Goal: Transaction & Acquisition: Purchase product/service

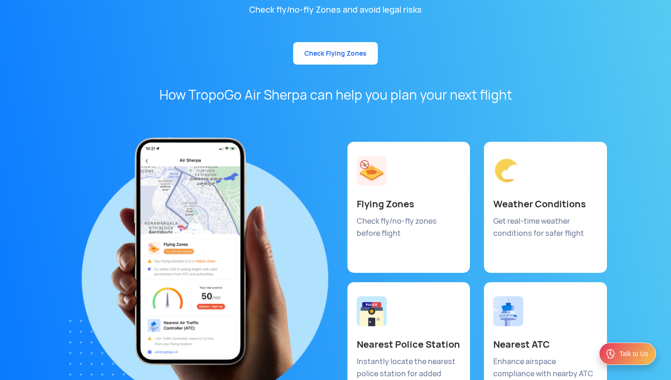
scroll to position [5036, 0]
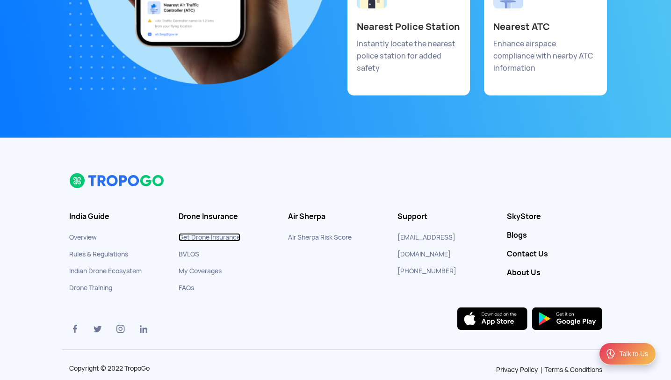
click at [192, 233] on link "Get Drone Insurance" at bounding box center [210, 237] width 62 height 8
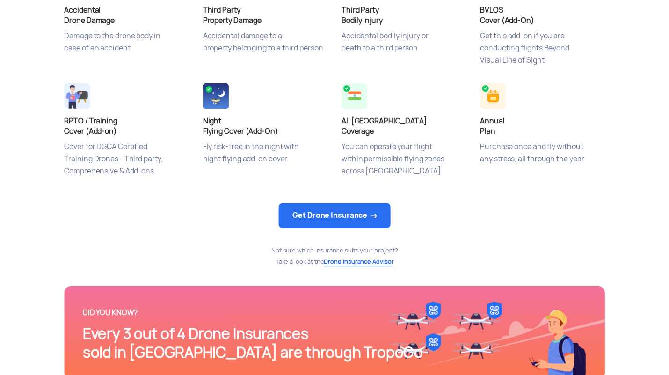
scroll to position [411, 0]
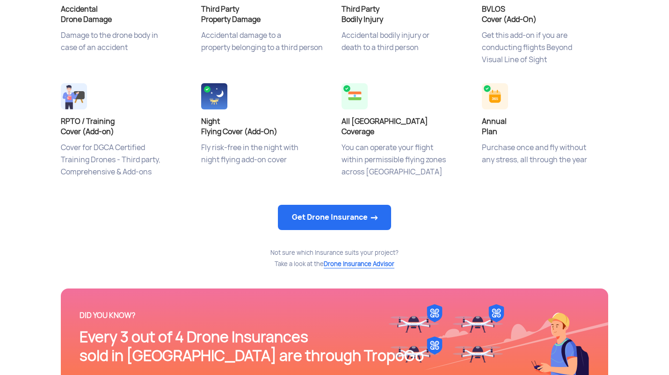
click at [345, 266] on span "Drone Insurance Advisor" at bounding box center [359, 264] width 71 height 8
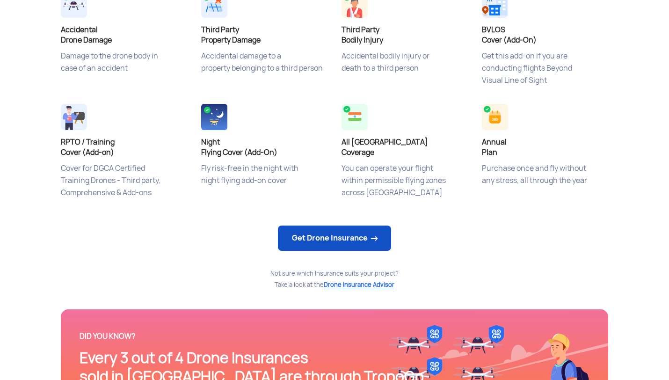
scroll to position [0, 0]
click at [330, 238] on link "Get Drone Insurance" at bounding box center [334, 237] width 113 height 25
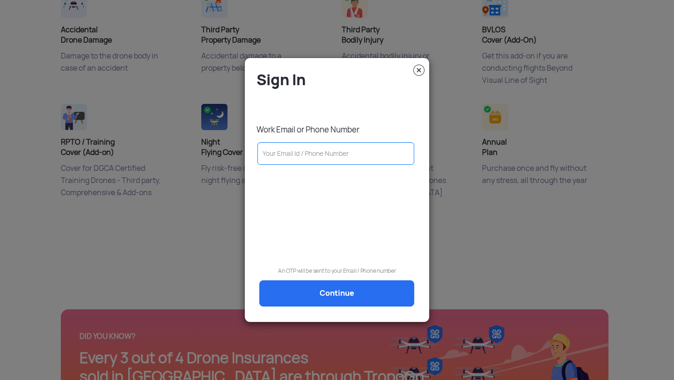
click at [177, 92] on modal-container "Sign In Work Email or Phone Number An OTP will be sent to your Email / Phone nu…" at bounding box center [337, 190] width 674 height 380
click at [416, 70] on img at bounding box center [418, 70] width 11 height 11
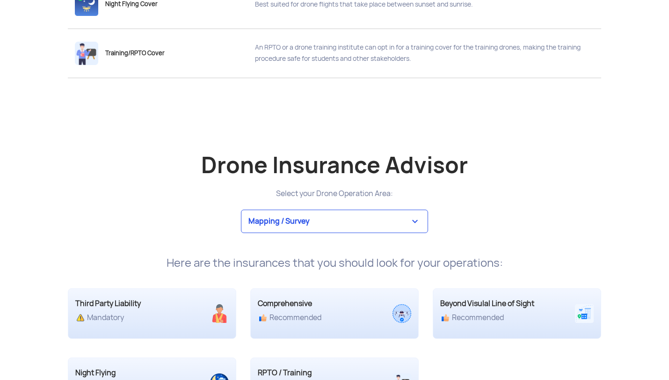
scroll to position [1646, 0]
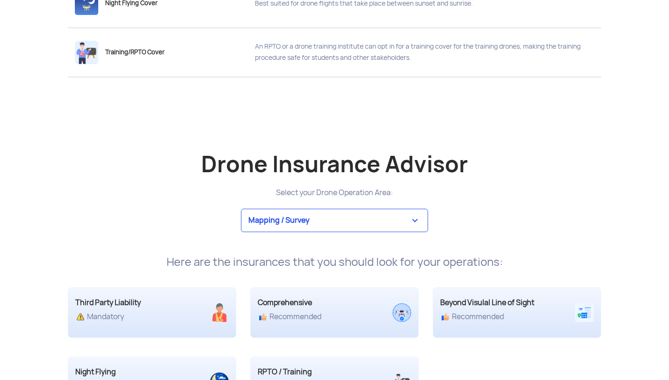
click at [380, 218] on select "Mapping / Survey Event Photography Agriculture Recreational Emergency / Police …" at bounding box center [334, 220] width 187 height 23
select select "9"
click at [241, 209] on select "Mapping / Survey Event Photography Agriculture Recreational Emergency / Police …" at bounding box center [334, 220] width 187 height 23
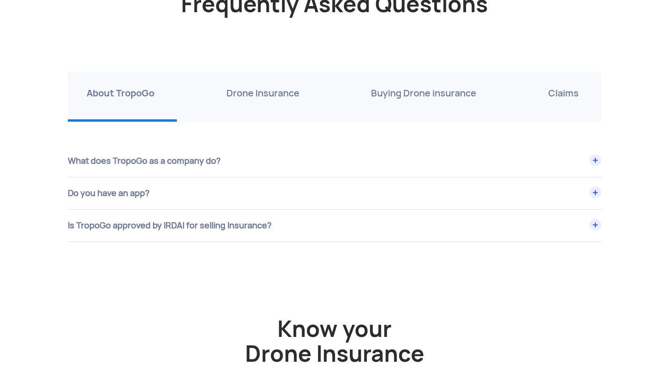
scroll to position [3234, 0]
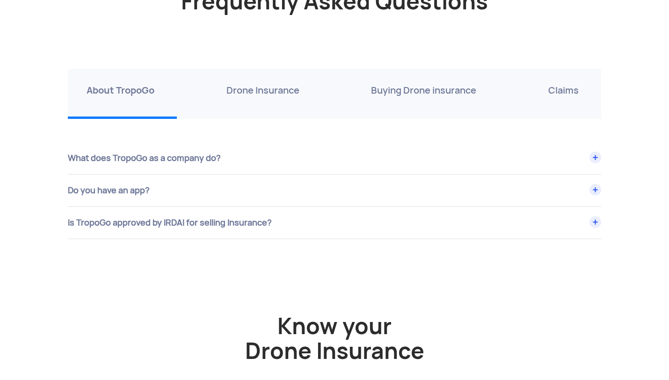
click at [204, 226] on div "Is TropoGo approved by IRDAI for selling Insurance?" at bounding box center [334, 223] width 533 height 32
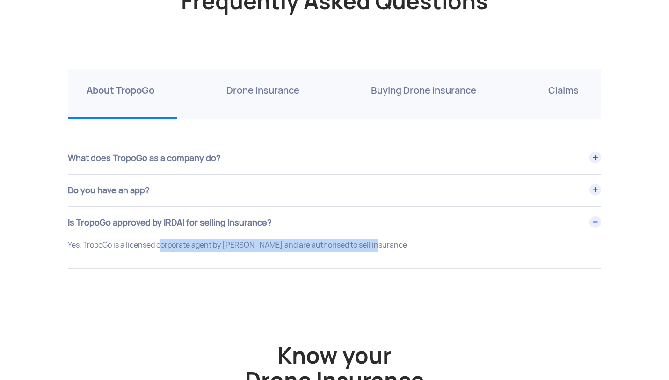
drag, startPoint x: 158, startPoint y: 247, endPoint x: 368, endPoint y: 243, distance: 210.1
click at [368, 243] on p "Yes, TropoGo is a licensed corporate agent by IRDAI and are authorised to sell …" at bounding box center [334, 245] width 533 height 13
drag, startPoint x: 358, startPoint y: 244, endPoint x: 55, endPoint y: 245, distance: 303.6
click at [56, 245] on app-insurance-faq "Frequently Asked Questions About TropoGo Drone Insurance Buying Drone insurance…" at bounding box center [334, 133] width 669 height 307
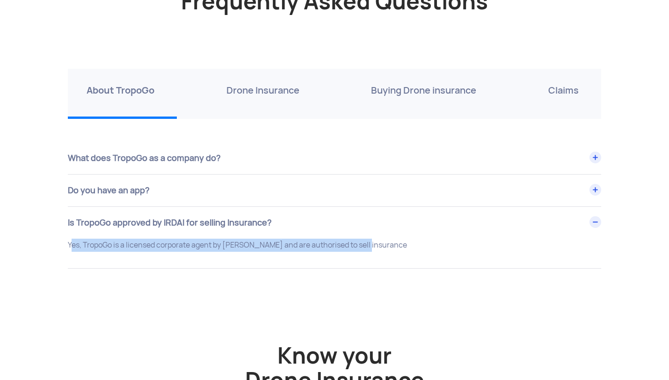
click at [55, 245] on app-insurance-faq "Frequently Asked Questions About TropoGo Drone Insurance Buying Drone insurance…" at bounding box center [334, 133] width 669 height 307
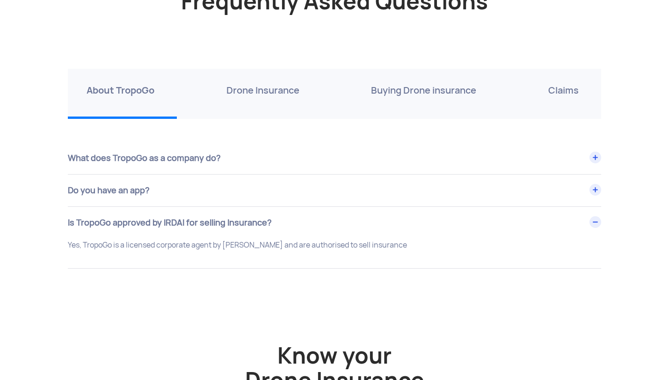
click at [261, 94] on p "Drone Insurance" at bounding box center [262, 90] width 73 height 15
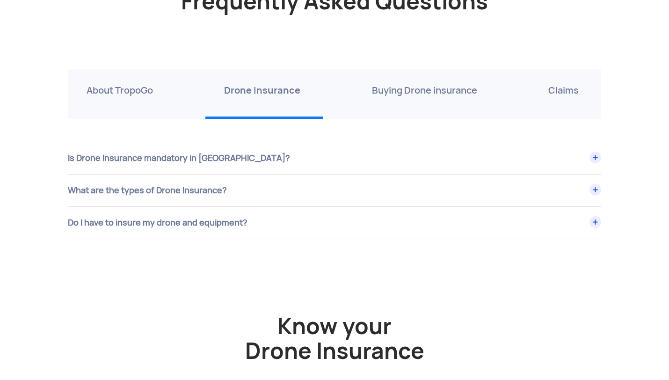
click at [227, 182] on div "What are the types of Drone Insurance?" at bounding box center [334, 190] width 533 height 32
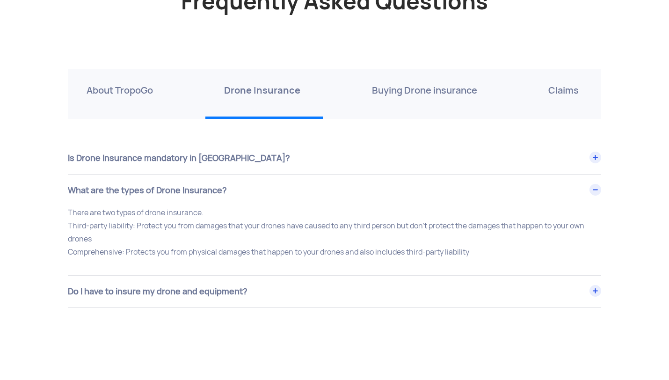
click at [234, 156] on div "Is Drone Insurance mandatory in India?" at bounding box center [334, 158] width 533 height 32
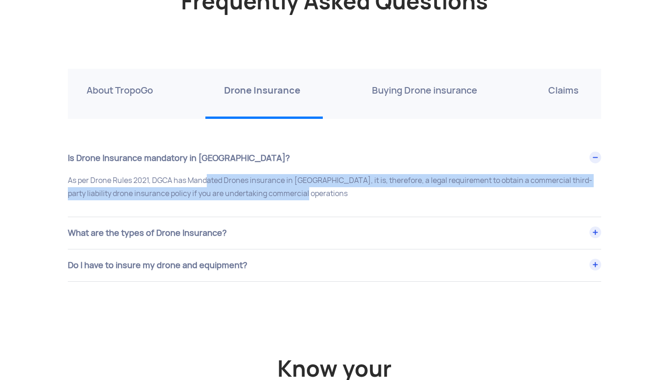
drag, startPoint x: 204, startPoint y: 180, endPoint x: 328, endPoint y: 192, distance: 125.0
click at [329, 192] on p "As per Drone Rules 2021, DGCA has Mandated Drones insurance in India, it is, th…" at bounding box center [334, 187] width 533 height 26
click at [328, 192] on p "As per Drone Rules 2021, DGCA has Mandated Drones insurance in India, it is, th…" at bounding box center [334, 187] width 533 height 26
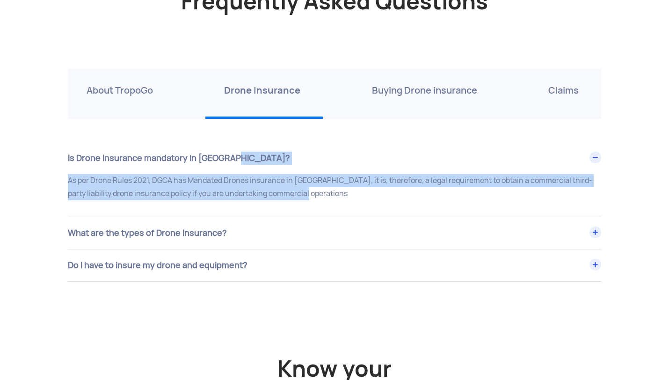
drag, startPoint x: 328, startPoint y: 192, endPoint x: 341, endPoint y: 169, distance: 26.2
click at [341, 169] on div "Is Drone Insurance mandatory in India? As per Drone Rules 2021, DGCA has Mandat…" at bounding box center [334, 179] width 533 height 75
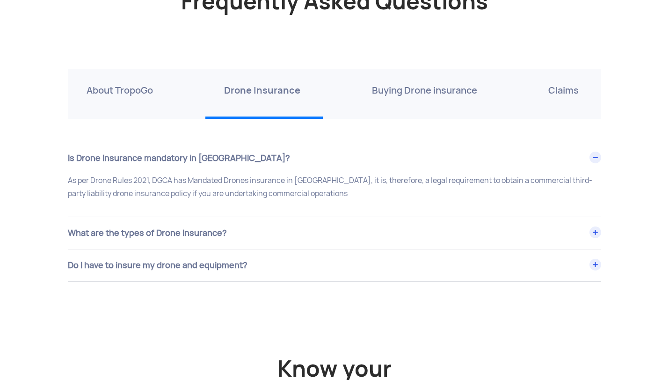
click at [310, 237] on div "What are the types of Drone Insurance?" at bounding box center [334, 233] width 533 height 32
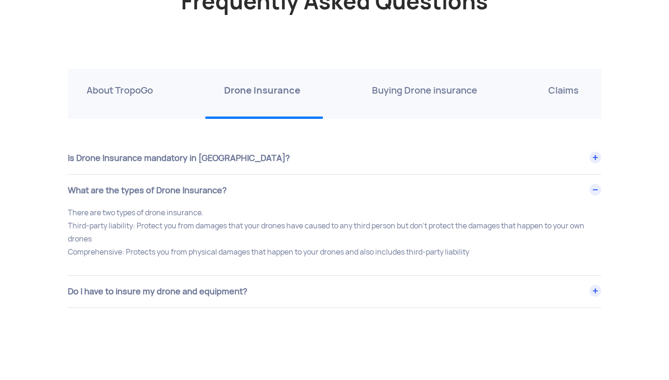
click at [442, 290] on div "Do I have to insure my drone and equipment?" at bounding box center [334, 292] width 533 height 32
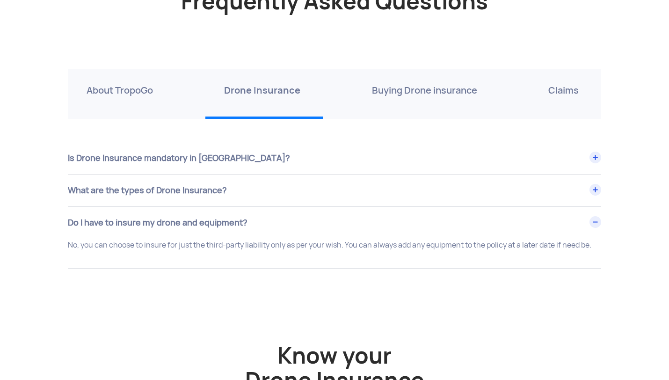
click at [440, 89] on p "Buying Drone insurance" at bounding box center [424, 90] width 105 height 15
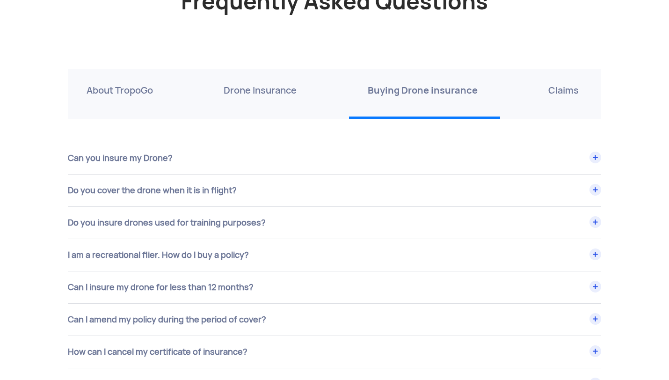
click at [175, 188] on div "Do you cover the drone when it is in flight?" at bounding box center [334, 190] width 533 height 32
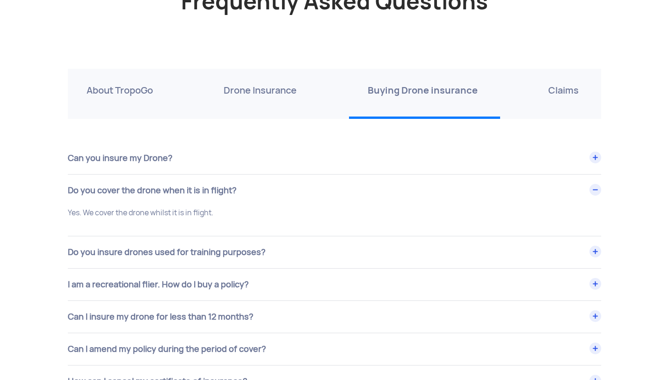
click at [175, 188] on div "Do you cover the drone when it is in flight?" at bounding box center [334, 190] width 533 height 32
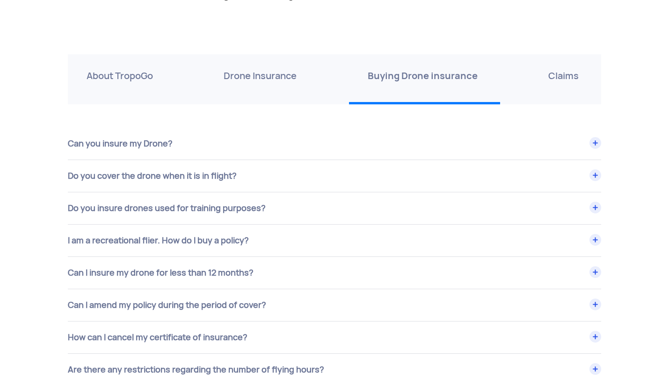
scroll to position [3258, 0]
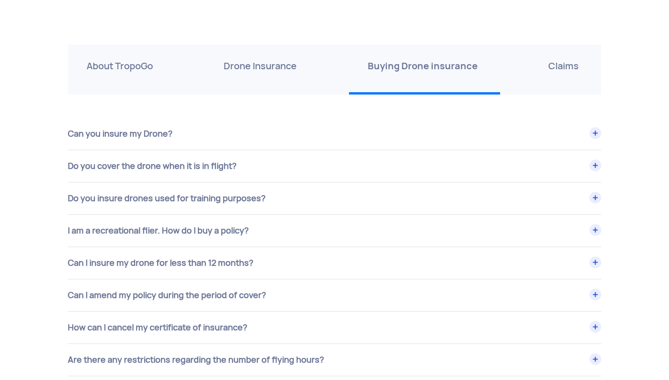
click at [179, 221] on div "I am a recreational flier. How do I buy a policy?" at bounding box center [334, 231] width 533 height 32
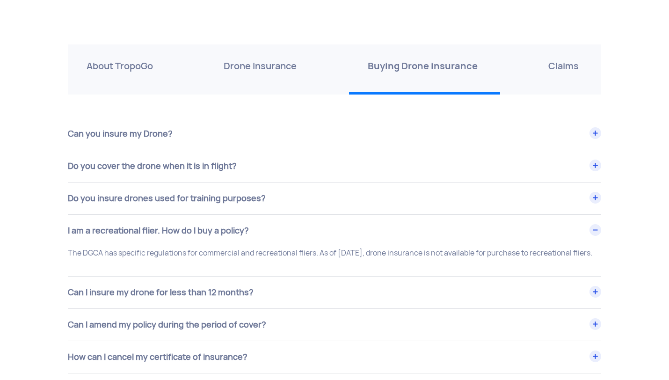
click at [179, 221] on div "I am a recreational flier. How do I buy a policy?" at bounding box center [334, 231] width 533 height 32
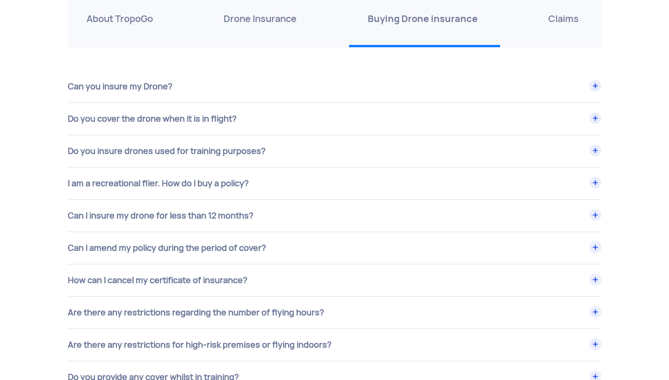
click at [354, 160] on div "Do you insure drones used for training purposes?" at bounding box center [334, 151] width 533 height 32
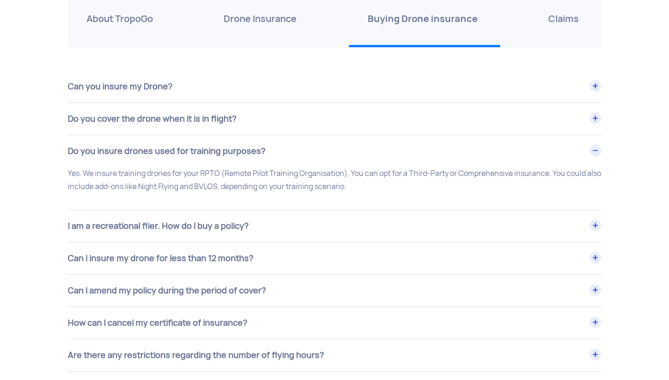
scroll to position [3301, 0]
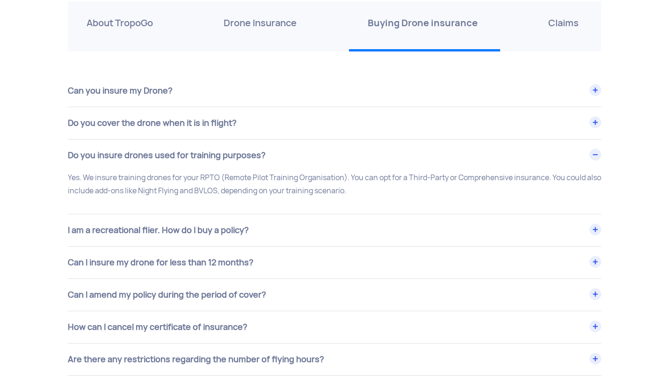
click at [565, 22] on p "Claims" at bounding box center [563, 22] width 30 height 15
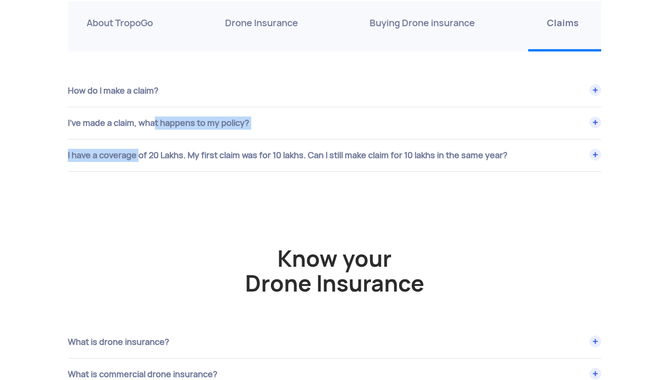
drag, startPoint x: 149, startPoint y: 120, endPoint x: 136, endPoint y: 156, distance: 38.8
click at [136, 157] on div "How do I make a claim? Once you purchase a policy, you will be provided with a …" at bounding box center [334, 123] width 533 height 97
click at [136, 156] on div "I have a coverage of 20 Lakhs. My first claim was for 10 lakhs. Can I still mak…" at bounding box center [334, 155] width 533 height 32
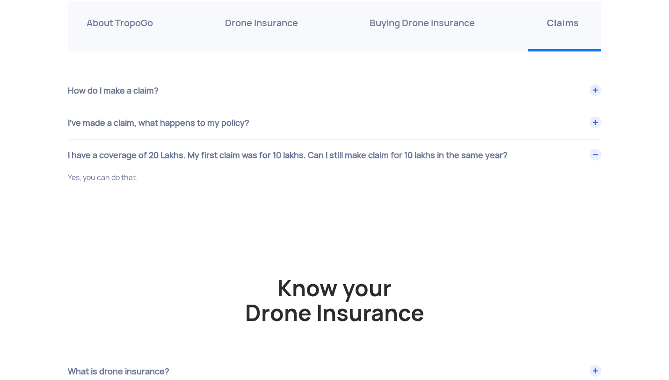
click at [157, 131] on div "I’ve made a claim, what happens to my policy?" at bounding box center [334, 123] width 533 height 32
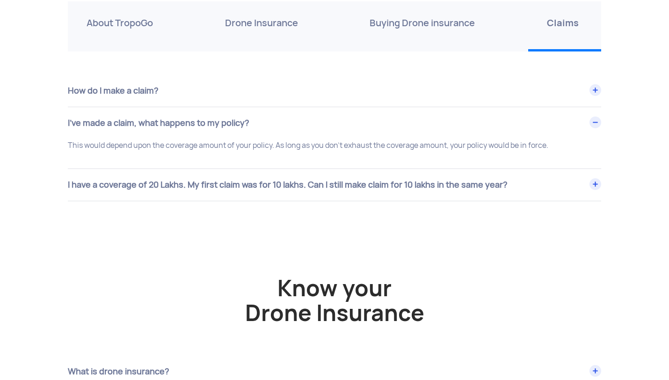
click at [174, 98] on div "How do I make a claim?" at bounding box center [334, 91] width 533 height 32
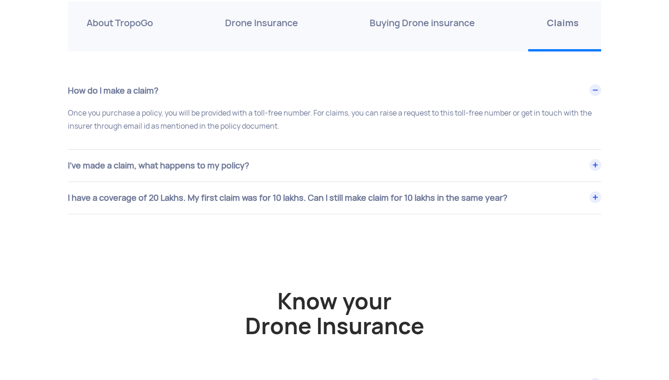
click at [174, 98] on div "How do I make a claim?" at bounding box center [334, 91] width 533 height 32
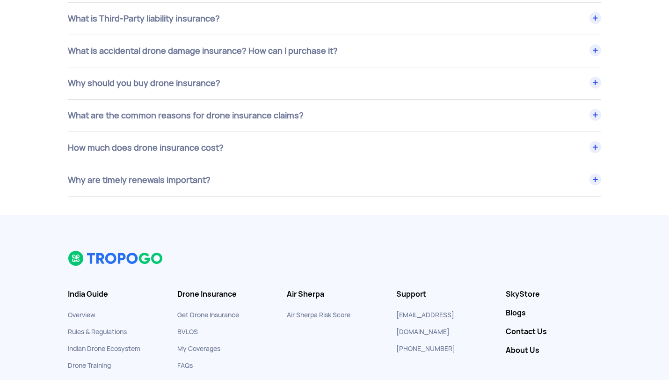
scroll to position [3756, 0]
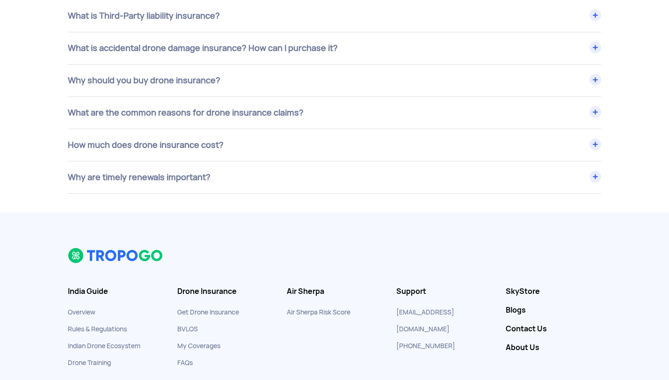
click at [192, 135] on div "How much does drone insurance cost?" at bounding box center [334, 145] width 533 height 32
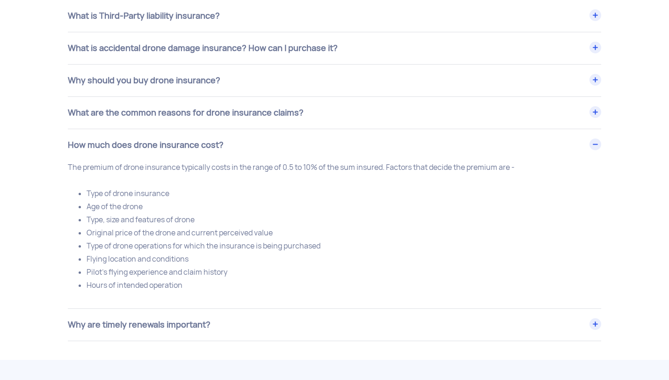
drag, startPoint x: 60, startPoint y: 205, endPoint x: 69, endPoint y: 183, distance: 24.0
click at [69, 183] on div "The premium of drone insurance typically costs in the range of 0.5 to 10% of th…" at bounding box center [334, 229] width 547 height 136
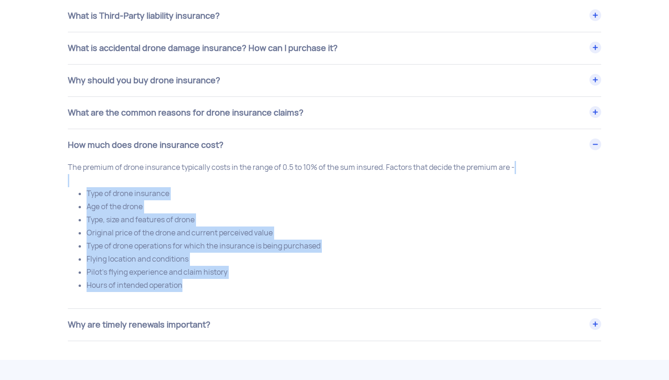
drag, startPoint x: 69, startPoint y: 182, endPoint x: 201, endPoint y: 292, distance: 171.8
click at [202, 292] on p "The premium of drone insurance typically costs in the range of 0.5 to 10% of th…" at bounding box center [334, 226] width 533 height 131
click at [201, 292] on li "Hours of intended operation" at bounding box center [344, 285] width 515 height 13
drag, startPoint x: 201, startPoint y: 292, endPoint x: 78, endPoint y: 191, distance: 159.3
click at [78, 191] on ul "Type of drone insurance Age of the drone Type, size and features of drone Origi…" at bounding box center [334, 239] width 533 height 105
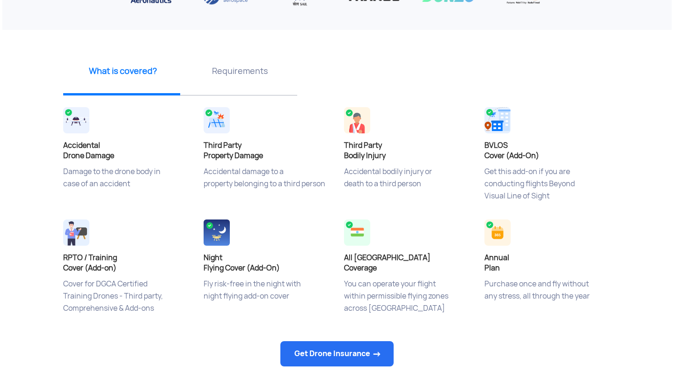
scroll to position [0, 0]
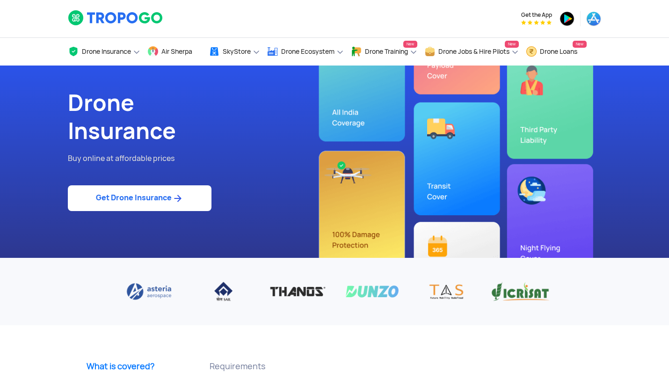
click at [167, 199] on link "Get Drone Insurance" at bounding box center [140, 198] width 144 height 26
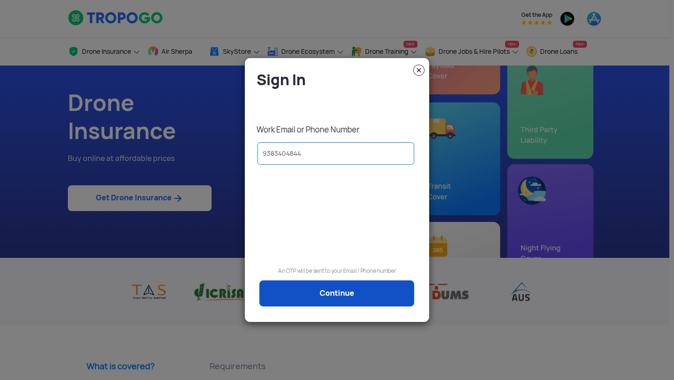
type input "9383404844"
click at [317, 297] on link "Continue" at bounding box center [336, 293] width 155 height 26
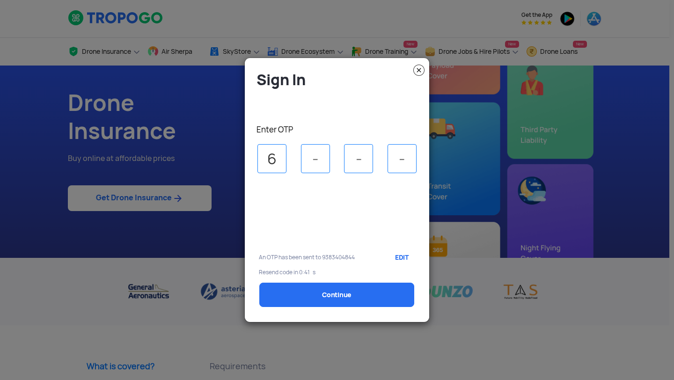
type input "6"
type input "5"
type input "4"
type input "2"
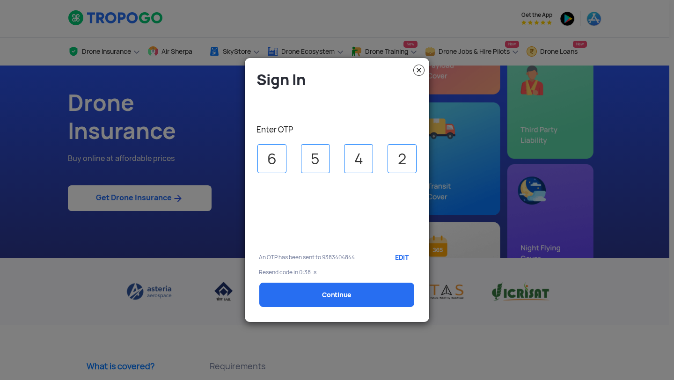
select select "1000000"
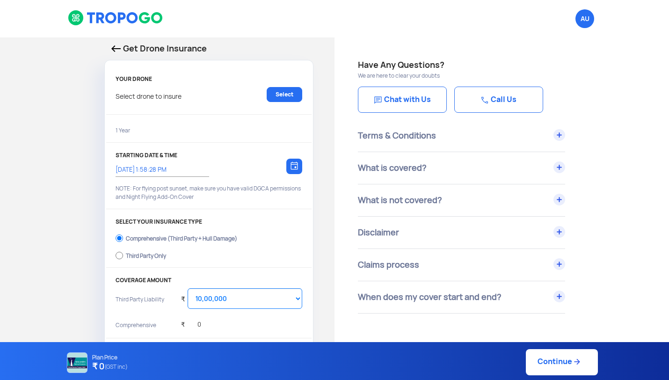
type input "13/10/2025, 2:08:00 PM"
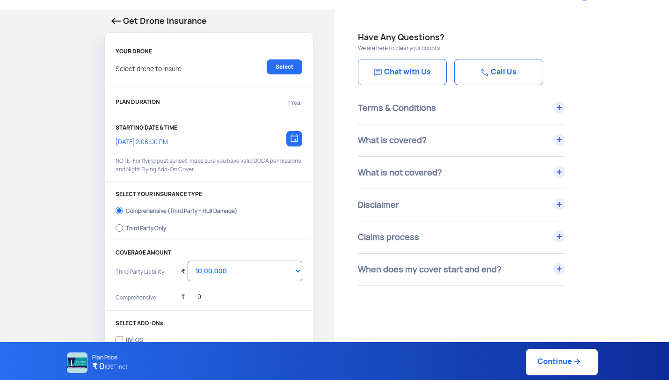
scroll to position [29, 0]
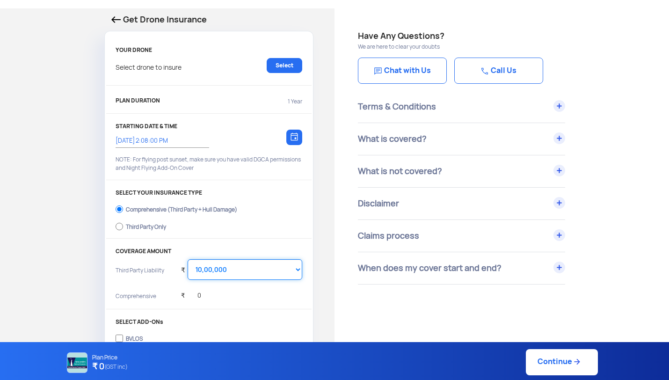
click at [226, 269] on select "Select Amount 10,00,000 15,00,000 20,00,000 25,00,000 30,00,000 35,00,000 40,00…" at bounding box center [245, 269] width 115 height 21
click at [188, 259] on select "Select Amount 10,00,000 15,00,000 20,00,000 25,00,000 30,00,000 35,00,000 40,00…" at bounding box center [245, 269] width 115 height 21
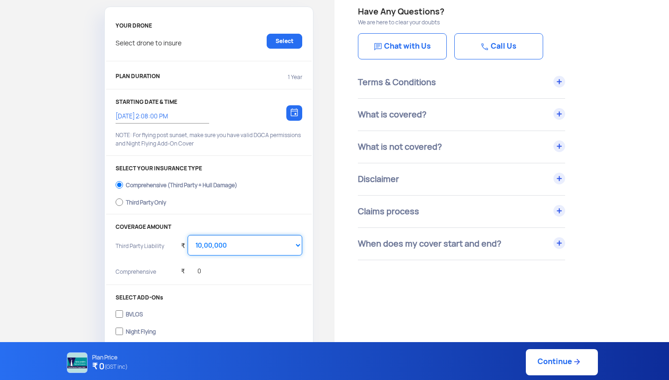
scroll to position [55, 0]
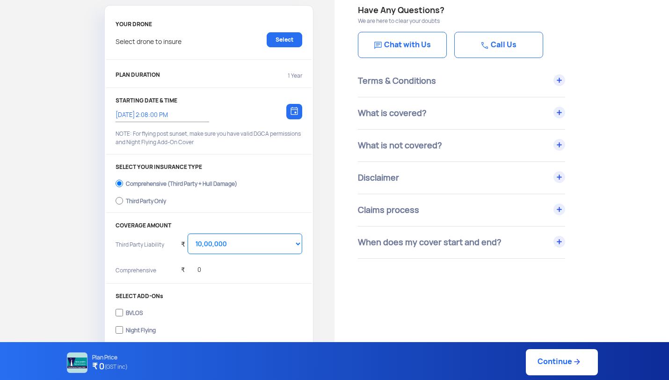
click at [219, 272] on div "₹ 0" at bounding box center [241, 270] width 121 height 19
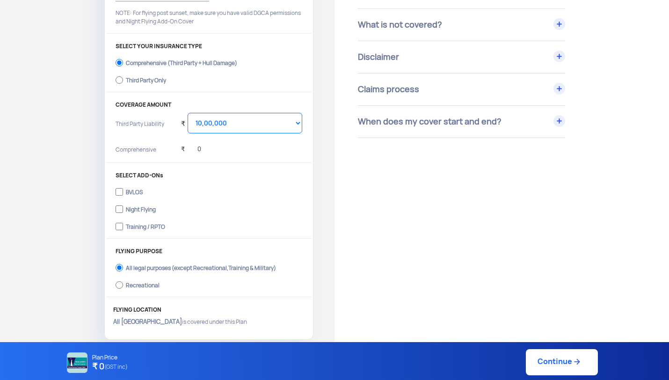
scroll to position [176, 0]
click at [119, 208] on input "Night Flying" at bounding box center [119, 208] width 7 height 13
checkbox input "true"
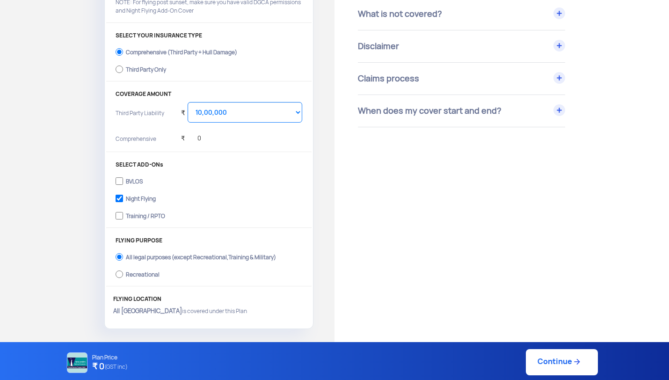
click at [150, 272] on div "Recreational" at bounding box center [143, 273] width 34 height 4
click at [123, 272] on input "Recreational" at bounding box center [119, 274] width 7 height 13
radio input "true"
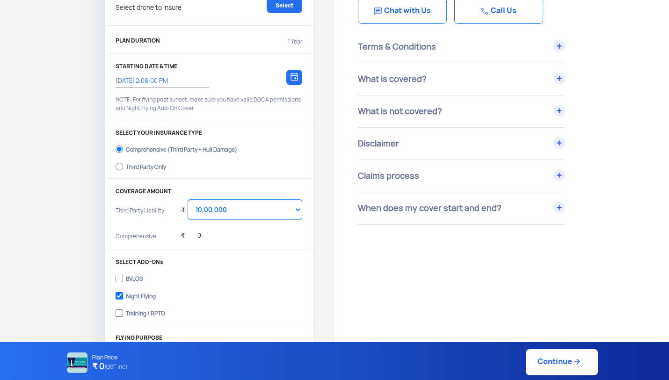
scroll to position [0, 0]
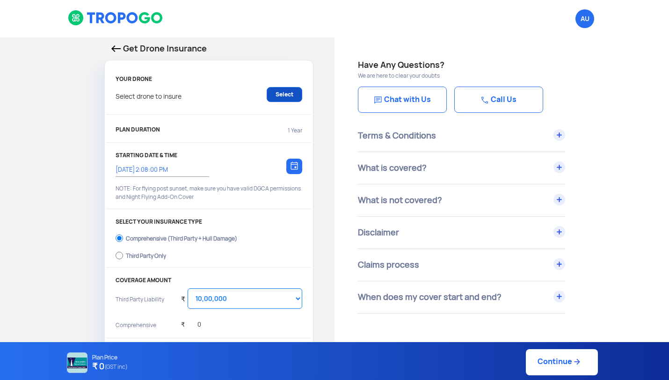
click at [283, 92] on link "Select" at bounding box center [285, 94] width 36 height 15
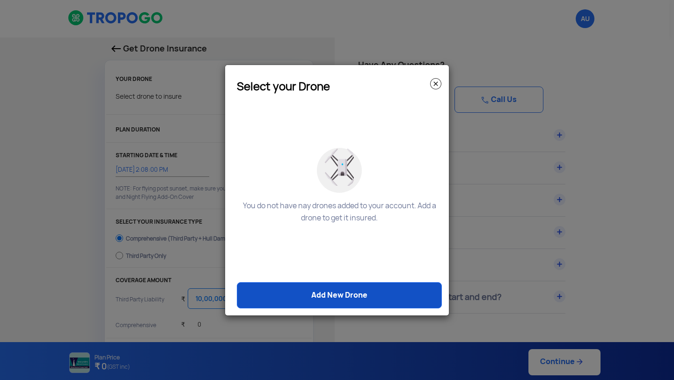
click at [319, 291] on link "Add New Drone" at bounding box center [339, 295] width 205 height 26
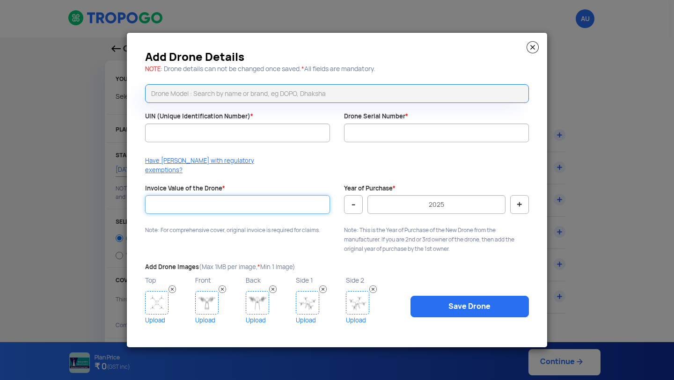
click at [289, 199] on input "Invoice Value of the Drone *" at bounding box center [237, 204] width 185 height 19
click at [283, 215] on div at bounding box center [237, 218] width 185 height 9
click at [301, 230] on div "Invoice Value of the Drone * Note: For comprehensive cover, original invoice is…" at bounding box center [237, 212] width 199 height 56
click at [533, 52] on img at bounding box center [532, 47] width 12 height 12
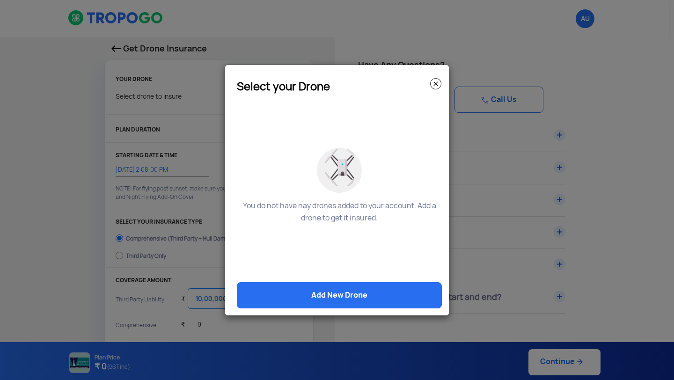
click at [435, 81] on img at bounding box center [435, 83] width 11 height 11
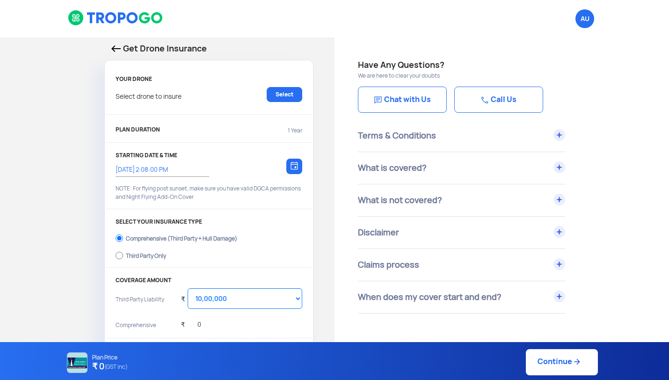
click at [424, 93] on link "Chat with Us" at bounding box center [402, 100] width 89 height 26
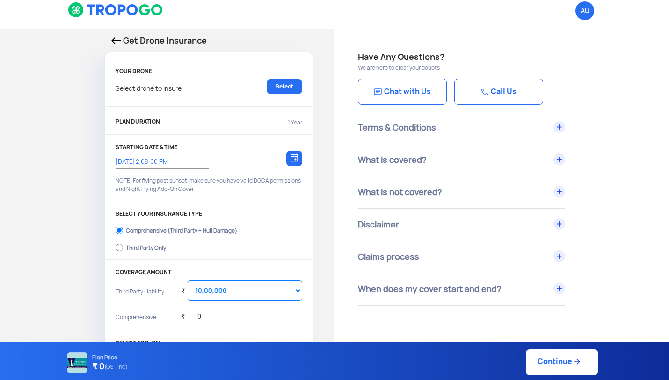
click at [265, 86] on div "Select drone to insure Select" at bounding box center [209, 91] width 187 height 24
click at [279, 86] on link "Select" at bounding box center [285, 86] width 36 height 15
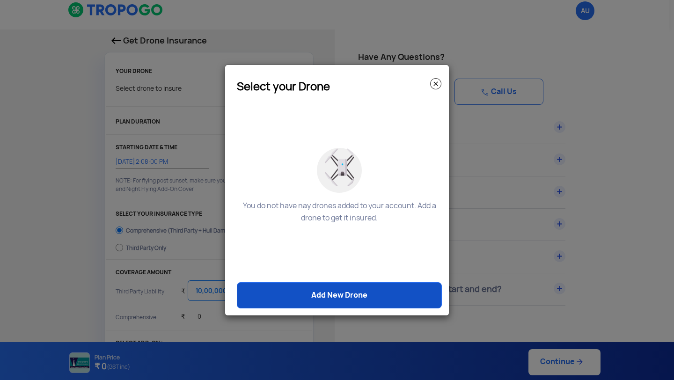
click at [370, 303] on link "Add New Drone" at bounding box center [339, 295] width 205 height 26
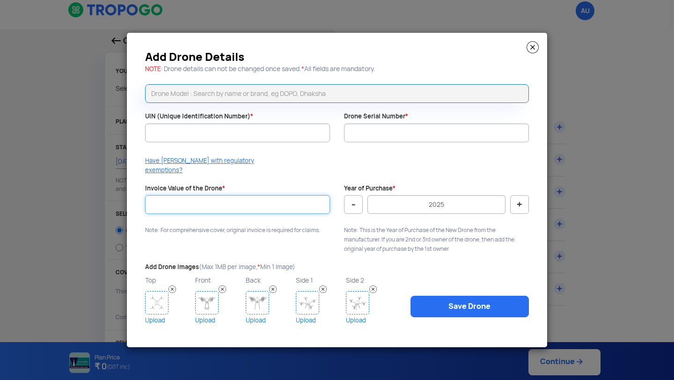
click at [324, 197] on input "Invoice Value of the Drone *" at bounding box center [237, 204] width 185 height 19
drag, startPoint x: 323, startPoint y: 213, endPoint x: 324, endPoint y: 243, distance: 30.0
click at [324, 243] on div "Add Drone Details NOTE : Drone details can not be changed once saved. * All fie…" at bounding box center [337, 190] width 420 height 314
drag, startPoint x: 348, startPoint y: 227, endPoint x: 348, endPoint y: 250, distance: 22.9
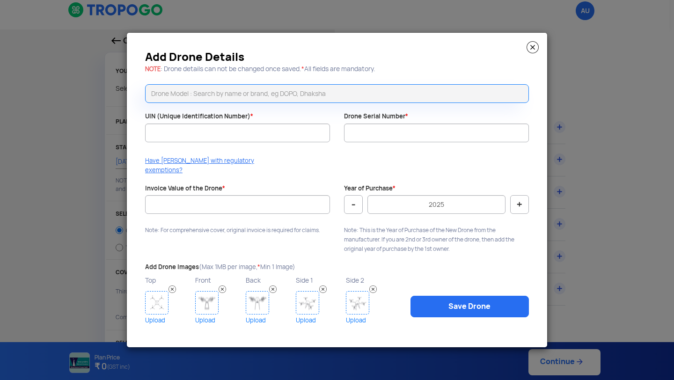
click at [348, 250] on div "Year of Purchase * - 2025 + Note: This is the Year of Purchase of the New Drone…" at bounding box center [436, 221] width 199 height 74
click at [532, 53] on img at bounding box center [532, 47] width 12 height 12
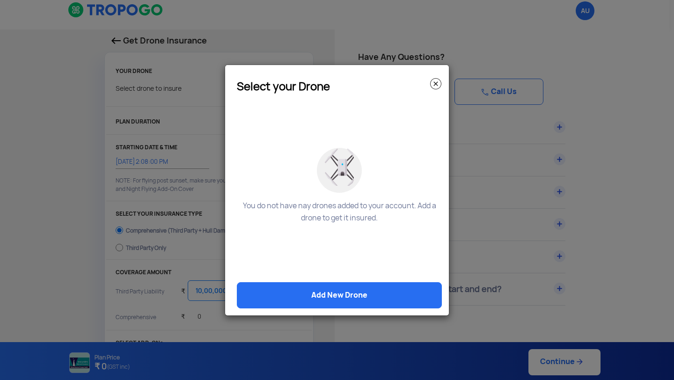
click at [438, 84] on img at bounding box center [435, 83] width 11 height 11
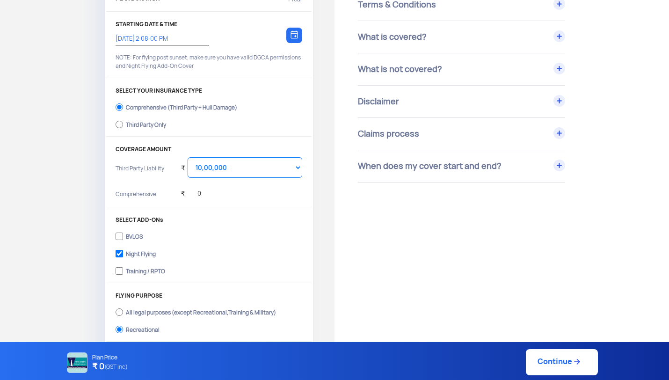
scroll to position [160, 0]
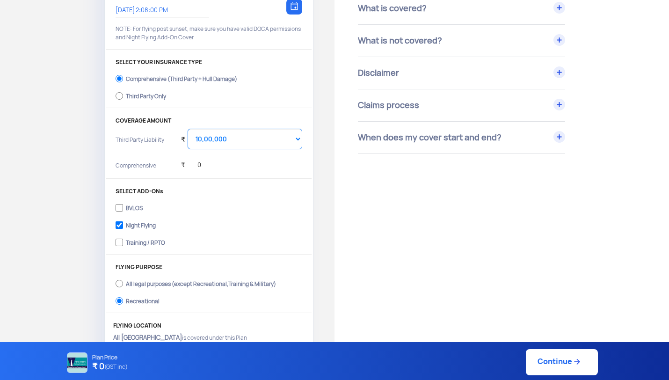
click at [179, 239] on label "Training / RPTO" at bounding box center [209, 241] width 187 height 15
click at [123, 239] on input "Training / RPTO" at bounding box center [119, 242] width 7 height 13
checkbox input "true"
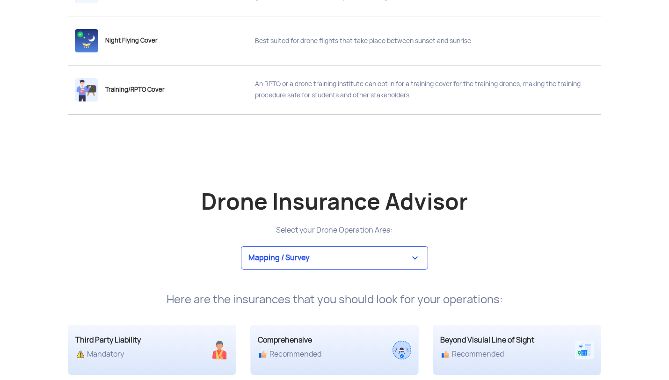
scroll to position [1523, 0]
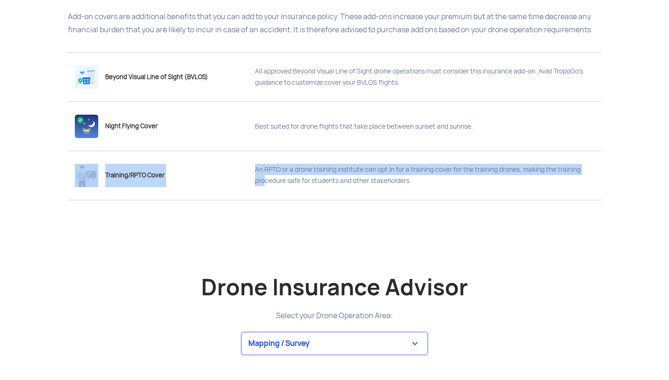
drag, startPoint x: 247, startPoint y: 163, endPoint x: 262, endPoint y: 180, distance: 23.5
click at [262, 151] on div "Training/RPTO Cover An RPTO or a drone training institute can opt in for a trai…" at bounding box center [334, 151] width 519 height 0
click at [262, 180] on div "An RPTO or a drone training institute can opt in for a training cover for the t…" at bounding box center [421, 175] width 346 height 48
drag, startPoint x: 257, startPoint y: 169, endPoint x: 254, endPoint y: 186, distance: 17.2
click at [254, 186] on div "An RPTO or a drone training institute can opt in for a training cover for the t…" at bounding box center [421, 175] width 346 height 48
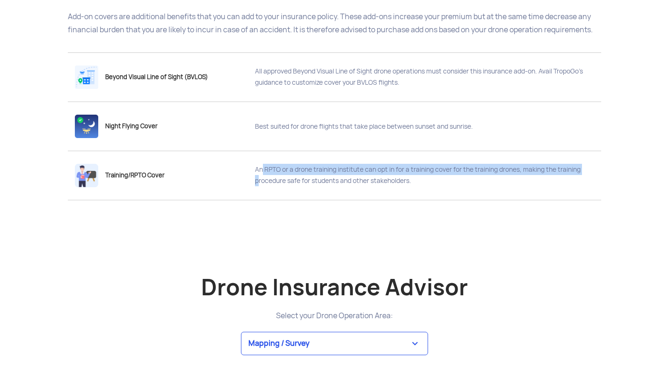
click at [254, 185] on div "An RPTO or a drone training institute can opt in for a training cover for the t…" at bounding box center [421, 175] width 346 height 48
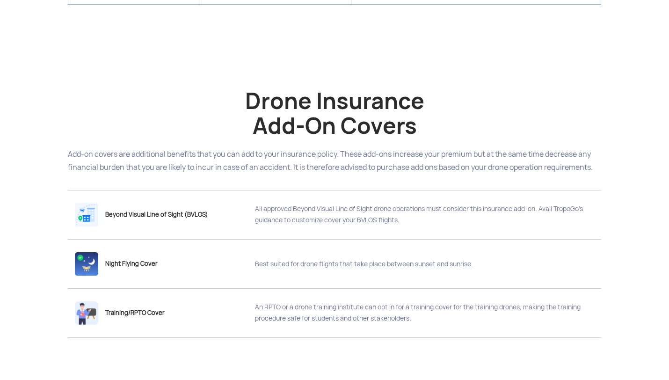
scroll to position [1247, 0]
